Goal: Task Accomplishment & Management: Complete application form

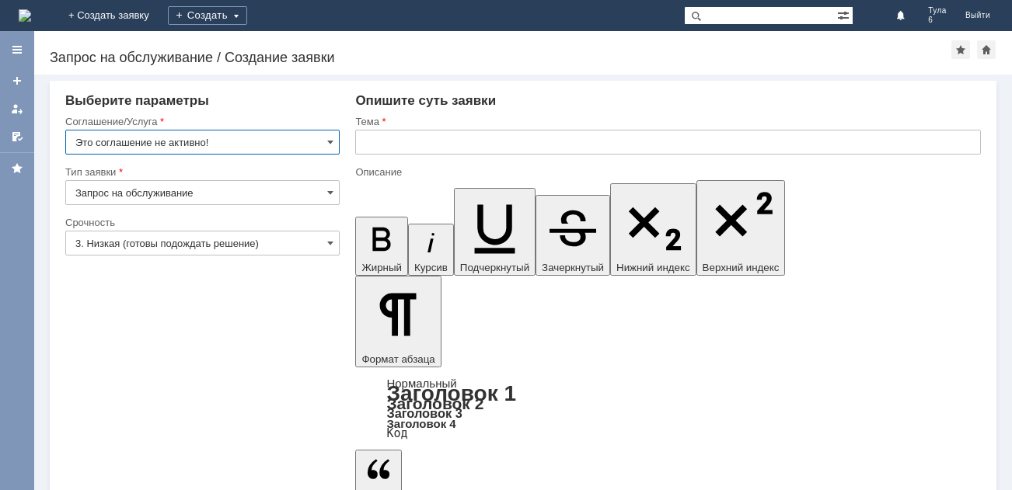
click at [31, 12] on img at bounding box center [25, 15] width 12 height 12
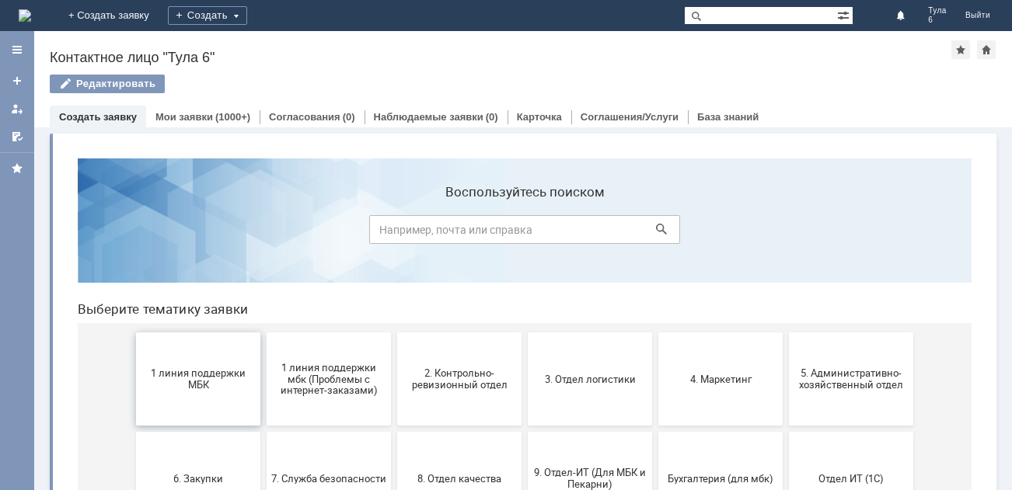
click at [211, 391] on button "1 линия поддержки МБК" at bounding box center [198, 379] width 124 height 93
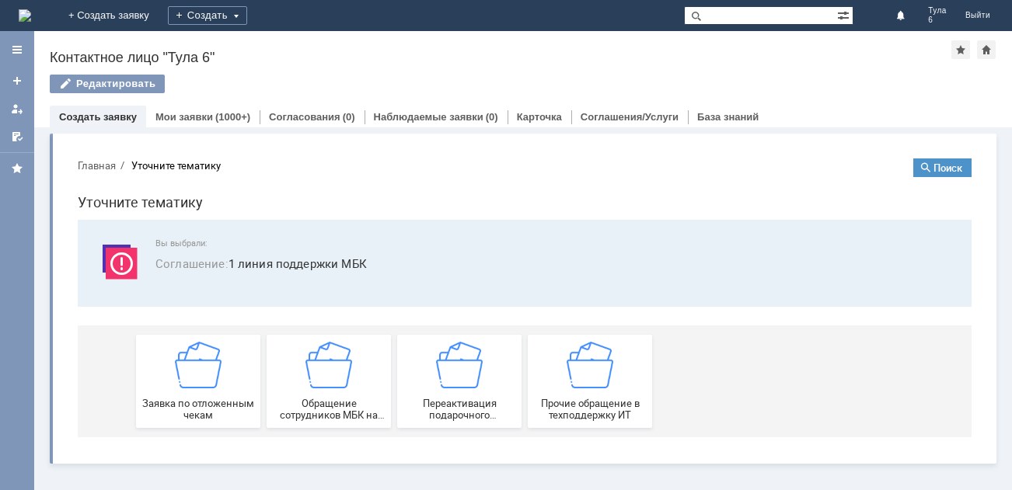
click at [211, 391] on div "Заявка по отложенным чекам" at bounding box center [198, 381] width 115 height 79
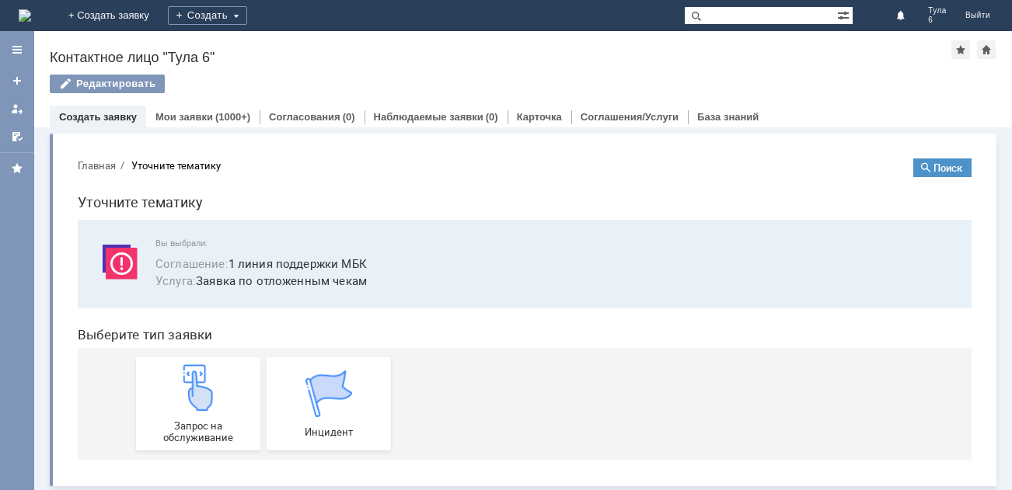
click at [211, 391] on img at bounding box center [198, 388] width 47 height 47
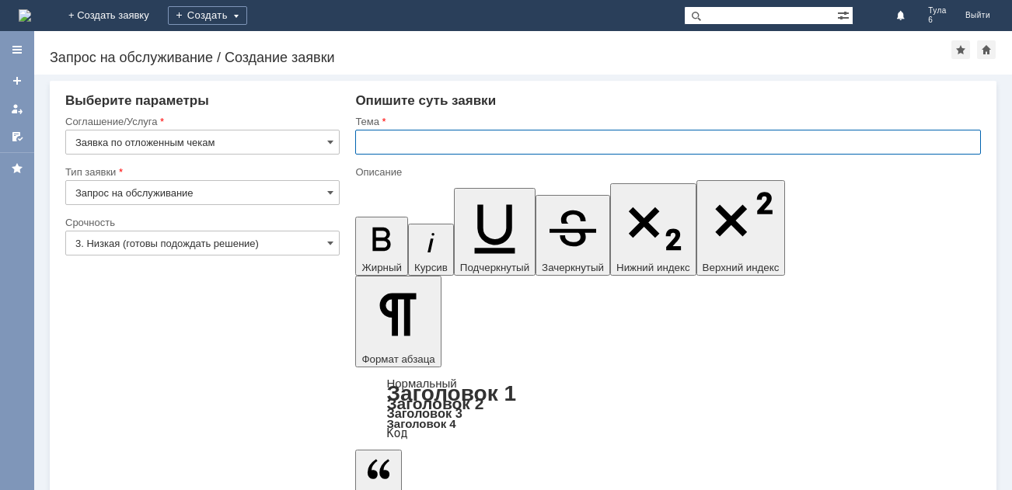
click at [427, 145] on input "text" at bounding box center [668, 142] width 626 height 25
type input "отл чек [DATE]"
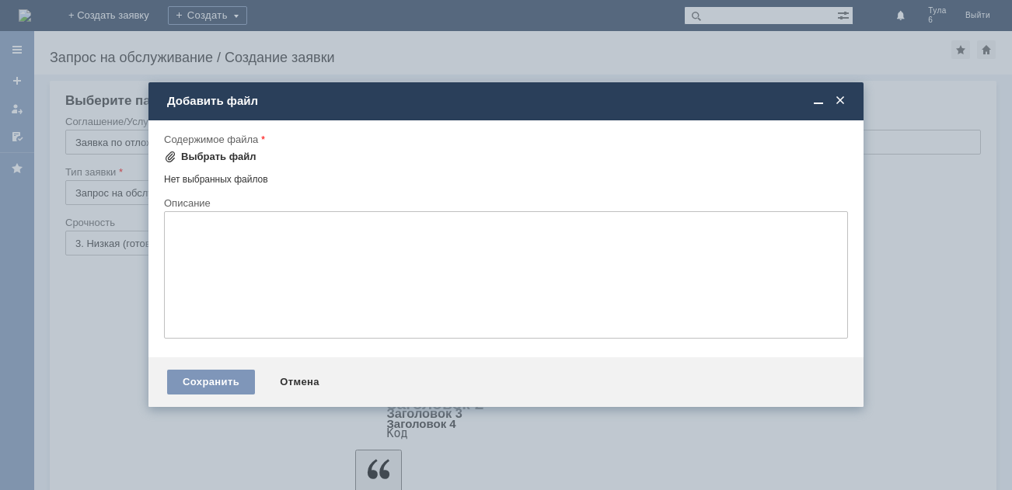
click at [245, 155] on div "Выбрать файл" at bounding box center [218, 157] width 75 height 12
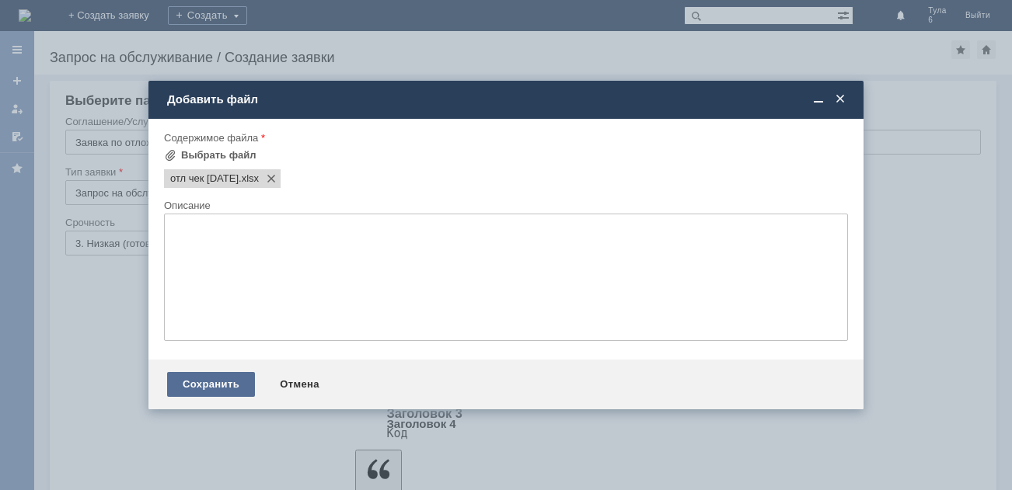
click at [221, 381] on div "Сохранить" at bounding box center [211, 384] width 88 height 25
